Goal: Use online tool/utility: Utilize a website feature to perform a specific function

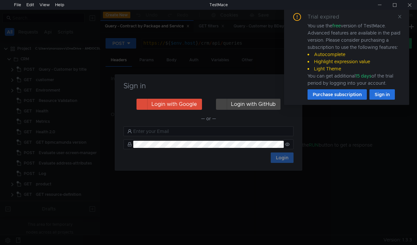
click at [255, 77] on div "Sign in Login with Google Login with GitHub — or — Login" at bounding box center [208, 122] width 187 height 96
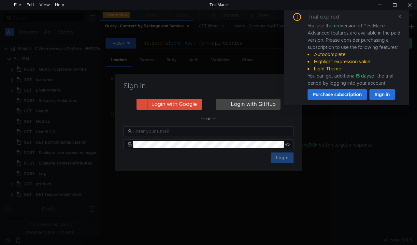
click at [394, 19] on div "Trial expired You use the free version of TestMace. Advanced features are avail…" at bounding box center [346, 56] width 109 height 87
click at [398, 18] on icon at bounding box center [399, 16] width 5 height 5
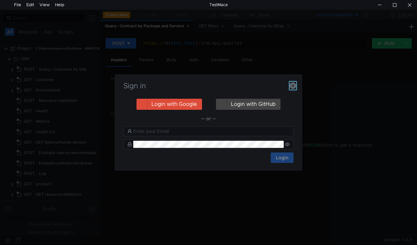
click at [291, 86] on icon "button" at bounding box center [292, 85] width 7 height 7
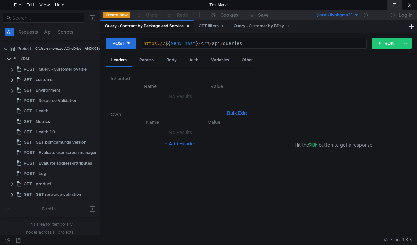
click at [394, 6] on div at bounding box center [394, 5] width 15 height 10
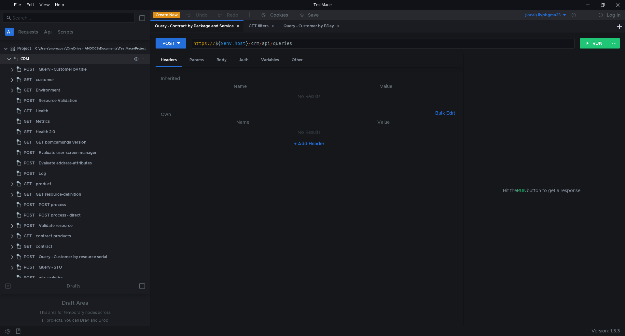
click at [8, 58] on clr-icon at bounding box center [9, 59] width 5 height 5
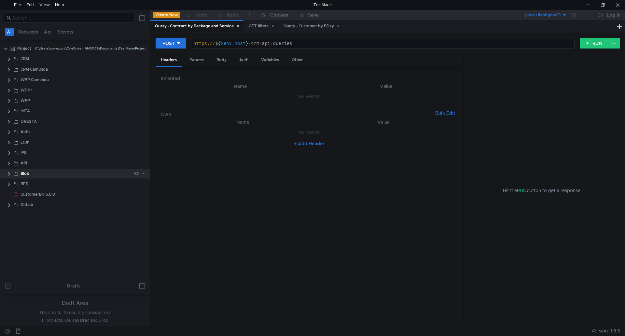
click at [11, 172] on clr-icon at bounding box center [9, 173] width 5 height 5
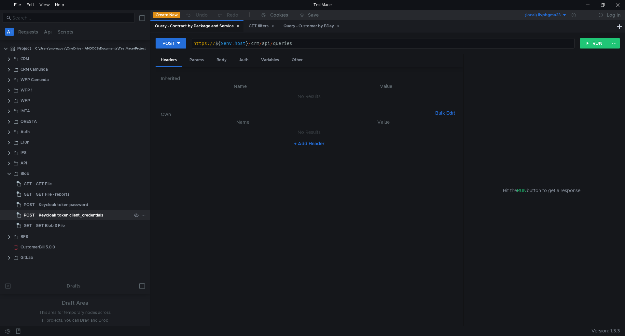
click at [63, 213] on div "Keycloak token client_credentials" at bounding box center [71, 215] width 64 height 10
click at [221, 60] on div "Body" at bounding box center [221, 60] width 21 height 12
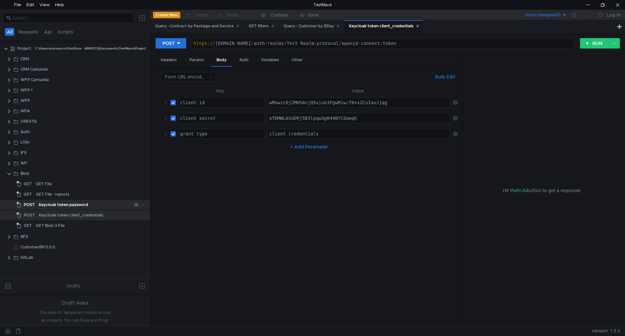
click at [70, 205] on div "Keycloak token password" at bounding box center [63, 205] width 49 height 10
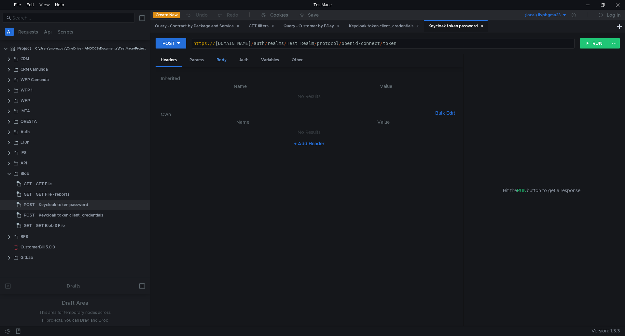
click at [220, 58] on div "Body" at bounding box center [221, 60] width 21 height 12
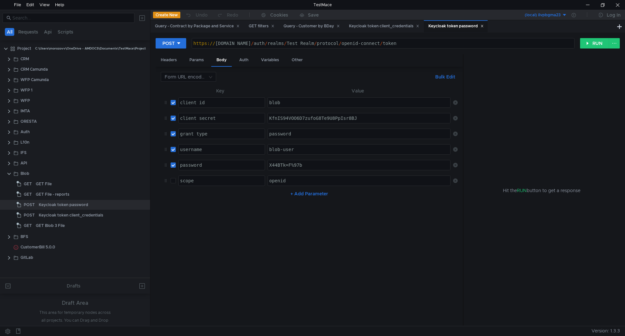
click at [288, 148] on div "blob-user" at bounding box center [359, 155] width 183 height 16
type textarea "blob-user"
drag, startPoint x: 305, startPoint y: 149, endPoint x: 267, endPoint y: 148, distance: 38.1
click at [274, 146] on div "blob-user" at bounding box center [359, 149] width 182 height 10
click at [313, 146] on div "blob-user" at bounding box center [359, 149] width 182 height 10
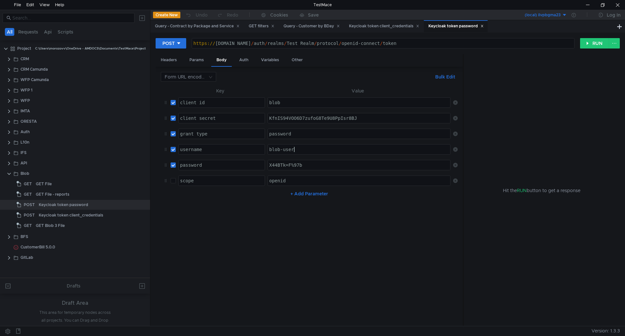
type textarea "[URL][DOMAIN_NAME]"
drag, startPoint x: 404, startPoint y: 43, endPoint x: 439, endPoint y: 45, distance: 34.5
click at [416, 45] on div "https:// [DOMAIN_NAME] / auth / realms / Test_Realm / protocol / openid-connect…" at bounding box center [383, 49] width 382 height 16
click at [416, 6] on div at bounding box center [587, 5] width 15 height 10
click at [57, 224] on div "GET Blob 3 File" at bounding box center [50, 226] width 29 height 10
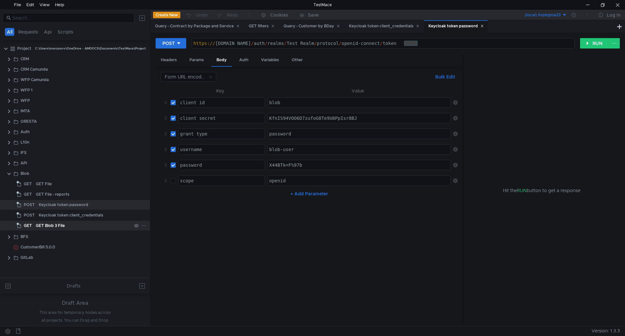
click at [57, 224] on div "GET Blob 3 File" at bounding box center [50, 226] width 29 height 10
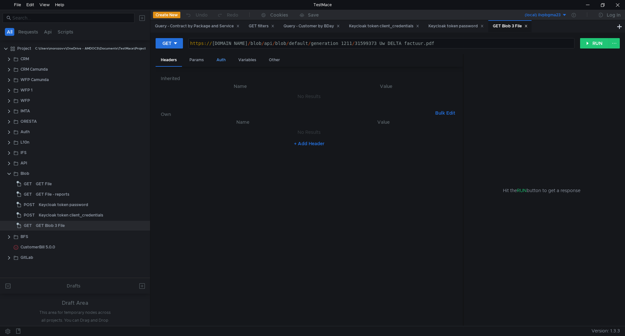
click at [219, 61] on div "Auth" at bounding box center [221, 60] width 20 height 12
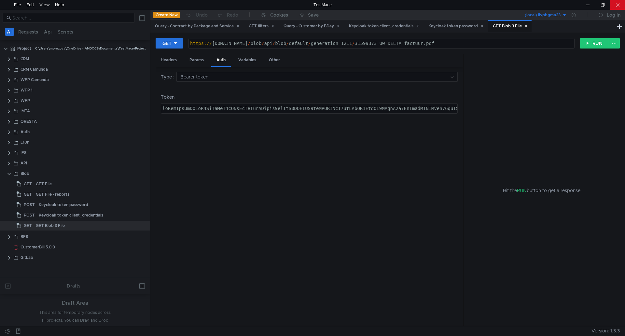
click at [416, 7] on div at bounding box center [617, 5] width 15 height 10
